Goal: Task Accomplishment & Management: Complete application form

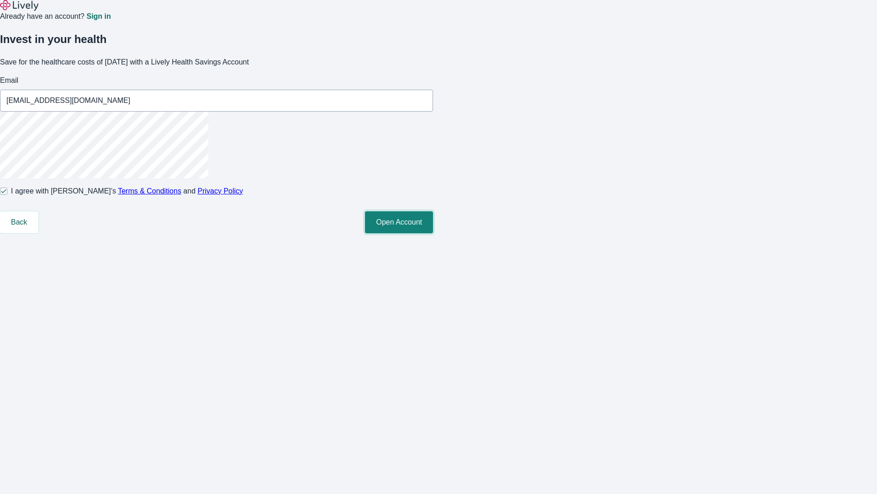
click at [433, 233] on button "Open Account" at bounding box center [399, 222] width 68 height 22
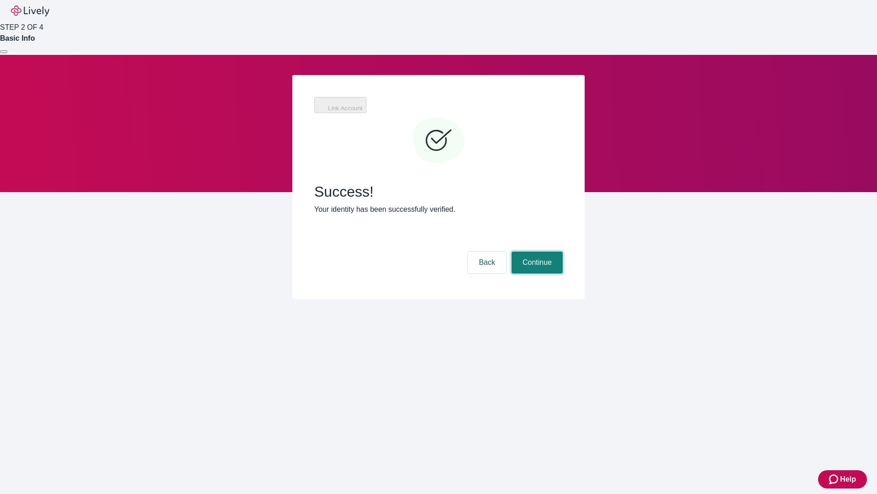
click at [536, 251] on button "Continue" at bounding box center [537, 262] width 51 height 22
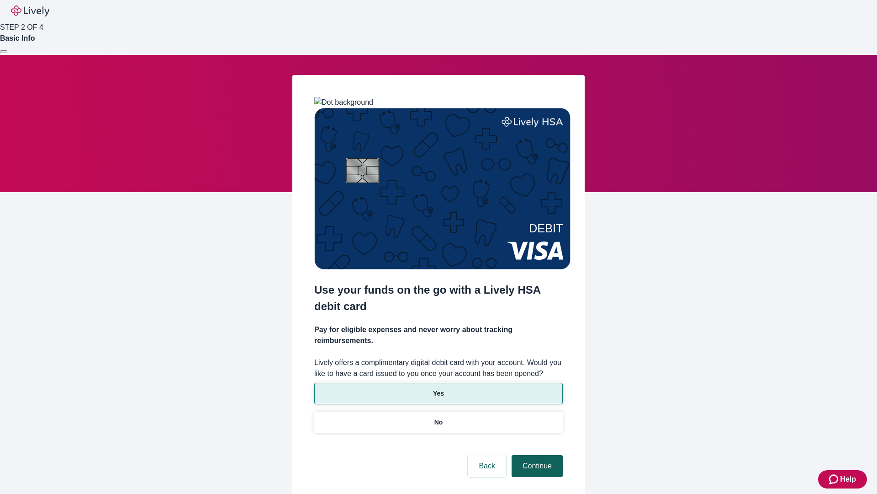
click at [438, 388] on p "Yes" at bounding box center [438, 393] width 11 height 10
click at [536, 455] on button "Continue" at bounding box center [537, 466] width 51 height 22
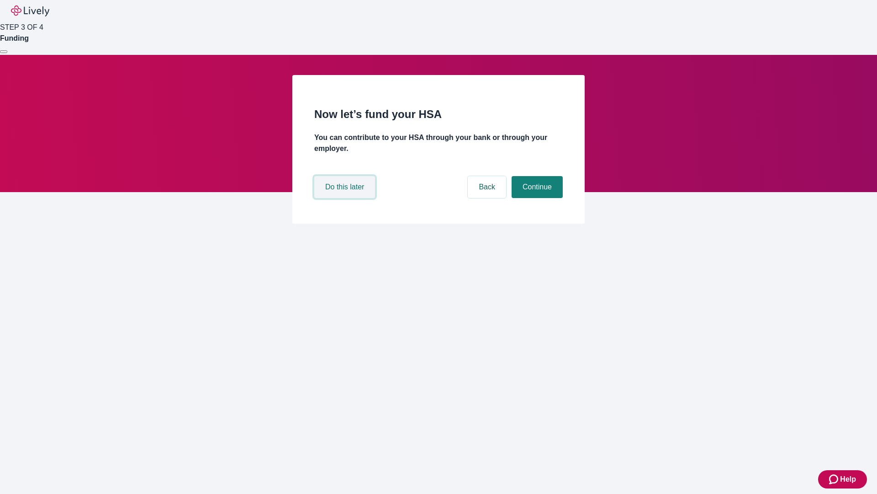
click at [346, 198] on button "Do this later" at bounding box center [344, 187] width 61 height 22
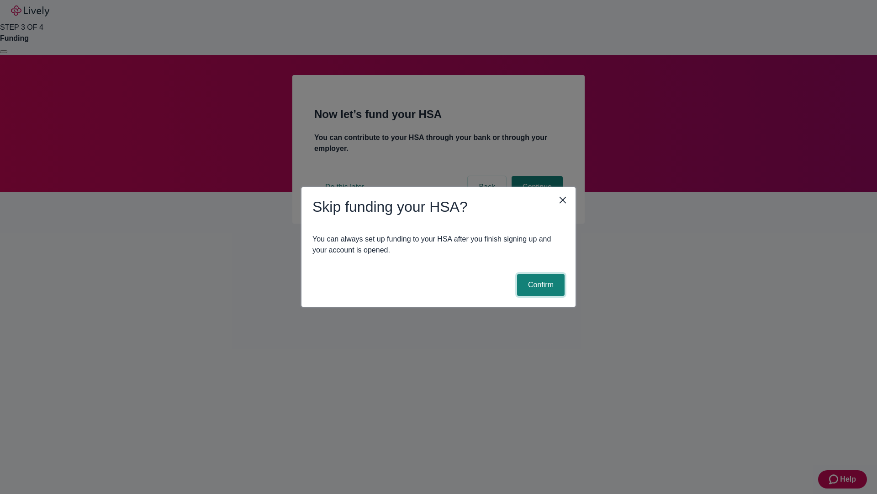
click at [540, 285] on button "Confirm" at bounding box center [541, 285] width 48 height 22
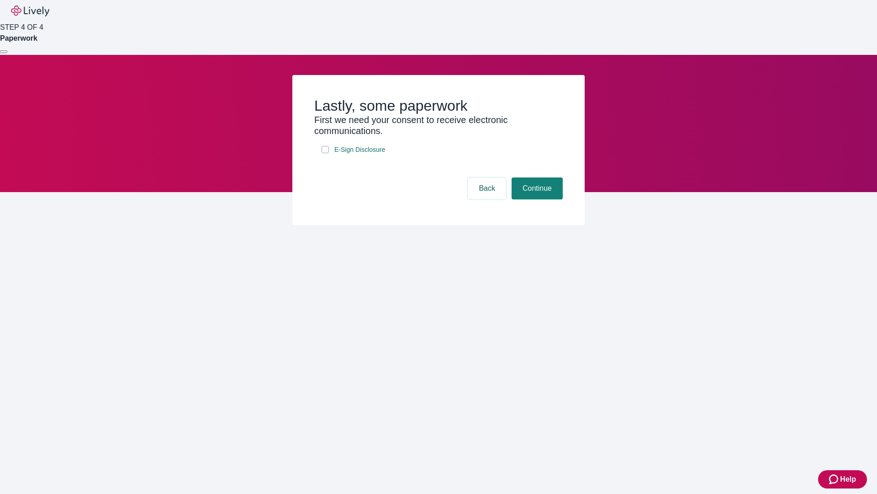
click at [325, 153] on input "E-Sign Disclosure" at bounding box center [325, 149] width 7 height 7
checkbox input "true"
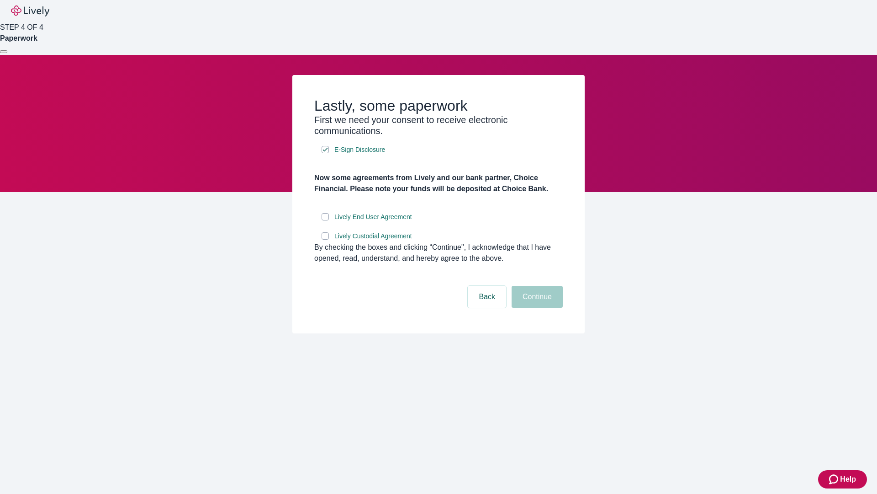
click at [325, 220] on input "Lively End User Agreement" at bounding box center [325, 216] width 7 height 7
checkbox input "true"
click at [325, 239] on input "Lively Custodial Agreement" at bounding box center [325, 235] width 7 height 7
checkbox input "true"
click at [536, 308] on button "Continue" at bounding box center [537, 297] width 51 height 22
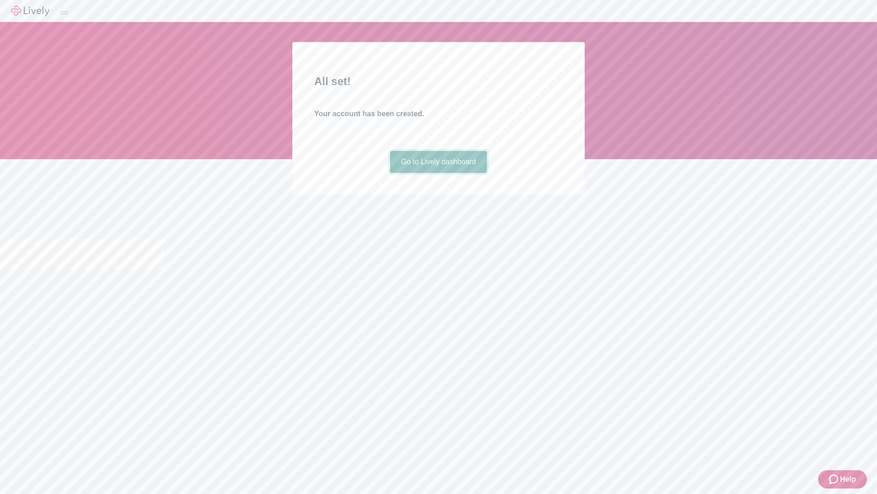
click at [438, 173] on link "Go to Lively dashboard" at bounding box center [438, 162] width 97 height 22
